Goal: Task Accomplishment & Management: Complete application form

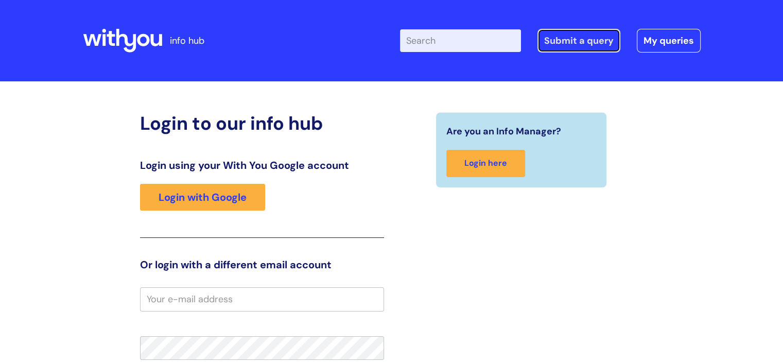
click at [572, 44] on link "Submit a query" at bounding box center [578, 41] width 83 height 24
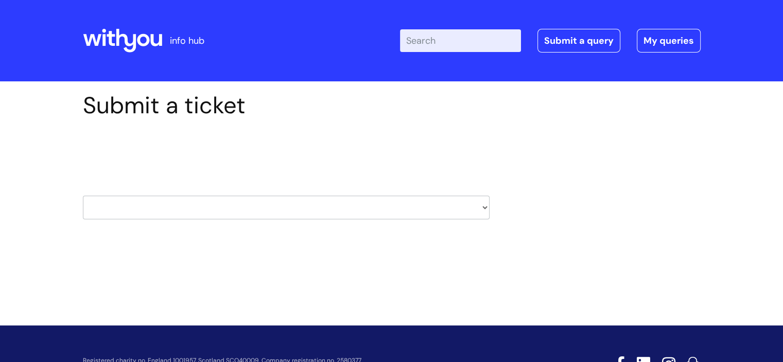
click at [316, 212] on select "HR / People IT and Support Clinical Drug Alerts Finance Accounts Data Support T…" at bounding box center [286, 208] width 407 height 24
select select "it_and_support"
click at [83, 196] on select "HR / People IT and Support Clinical Drug Alerts Finance Accounts Data Support T…" at bounding box center [286, 208] width 407 height 24
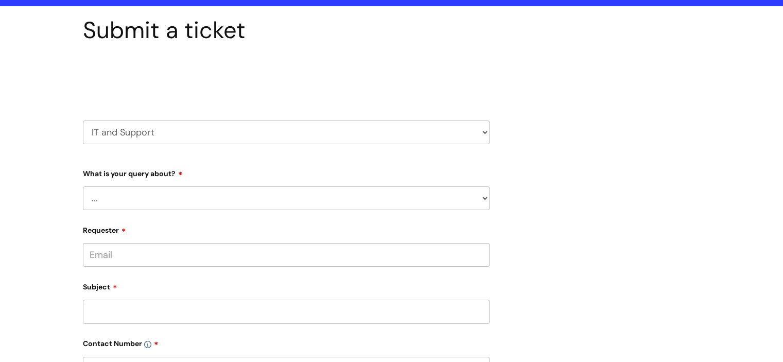
scroll to position [154, 0]
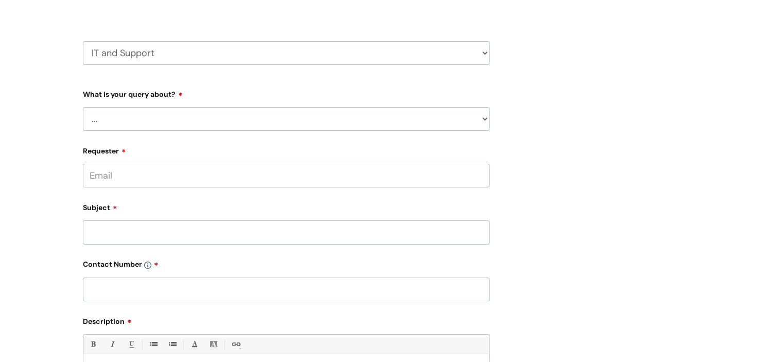
click at [233, 126] on select "... Mobile Phone Reset & MFA Accounts, Starters and Leavers IT Hardware issue I…" at bounding box center [286, 119] width 407 height 24
select select "Something Else"
click at [83, 107] on select "... Mobile Phone Reset & MFA Accounts, Starters and Leavers IT Hardware issue I…" at bounding box center [286, 119] width 407 height 24
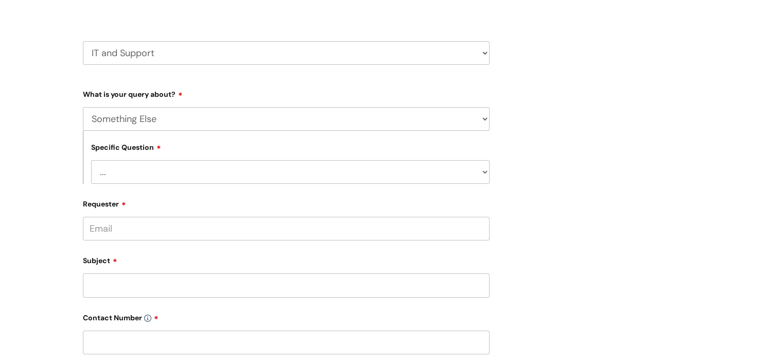
click at [245, 172] on select "... My problem is not listed" at bounding box center [290, 172] width 398 height 24
select select "My problem is not listed"
click at [91, 160] on select "... My problem is not listed" at bounding box center [290, 172] width 398 height 24
click at [217, 229] on input "Requester" at bounding box center [286, 229] width 407 height 24
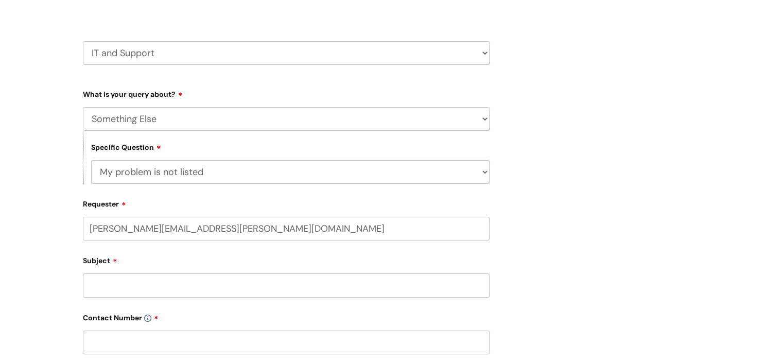
type input "[PERSON_NAME][EMAIL_ADDRESS][PERSON_NAME][DOMAIN_NAME]"
click at [185, 287] on input "Subject" at bounding box center [286, 285] width 407 height 24
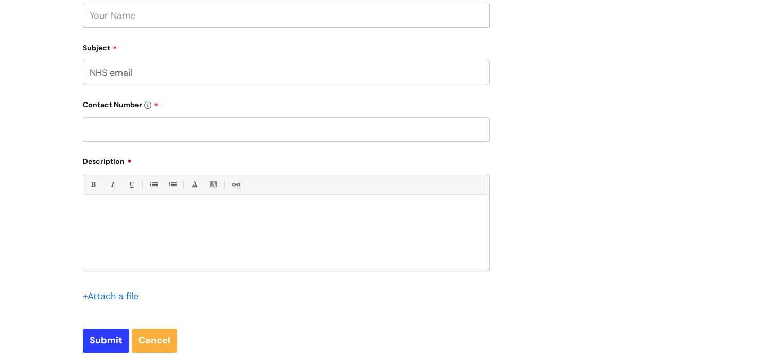
scroll to position [412, 0]
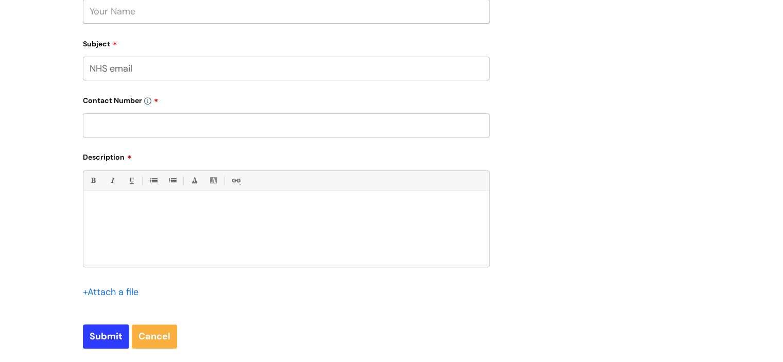
type input "NHS email"
click at [153, 217] on div at bounding box center [286, 231] width 406 height 71
click at [171, 121] on input "text" at bounding box center [286, 125] width 407 height 24
type input "07747259443"
click at [175, 218] on div at bounding box center [286, 231] width 406 height 71
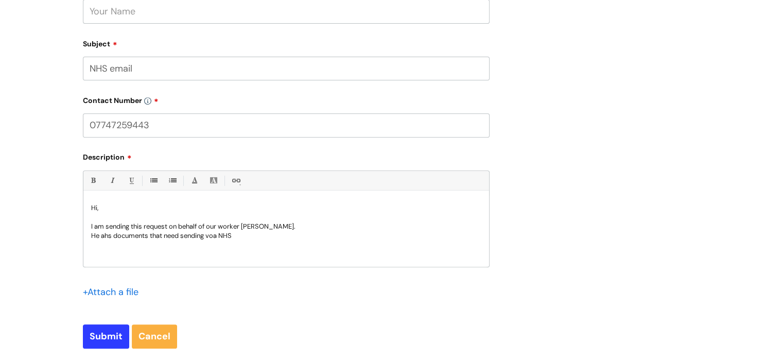
click at [215, 237] on p "He ahs documents that need sending voa NHS" at bounding box center [286, 235] width 390 height 9
click at [241, 234] on p "He ahs documents that need sending vIa NHS" at bounding box center [286, 235] width 390 height 9
click at [95, 330] on input "Submit" at bounding box center [106, 336] width 46 height 24
type input "Please Wait..."
